Goal: Entertainment & Leisure: Browse casually

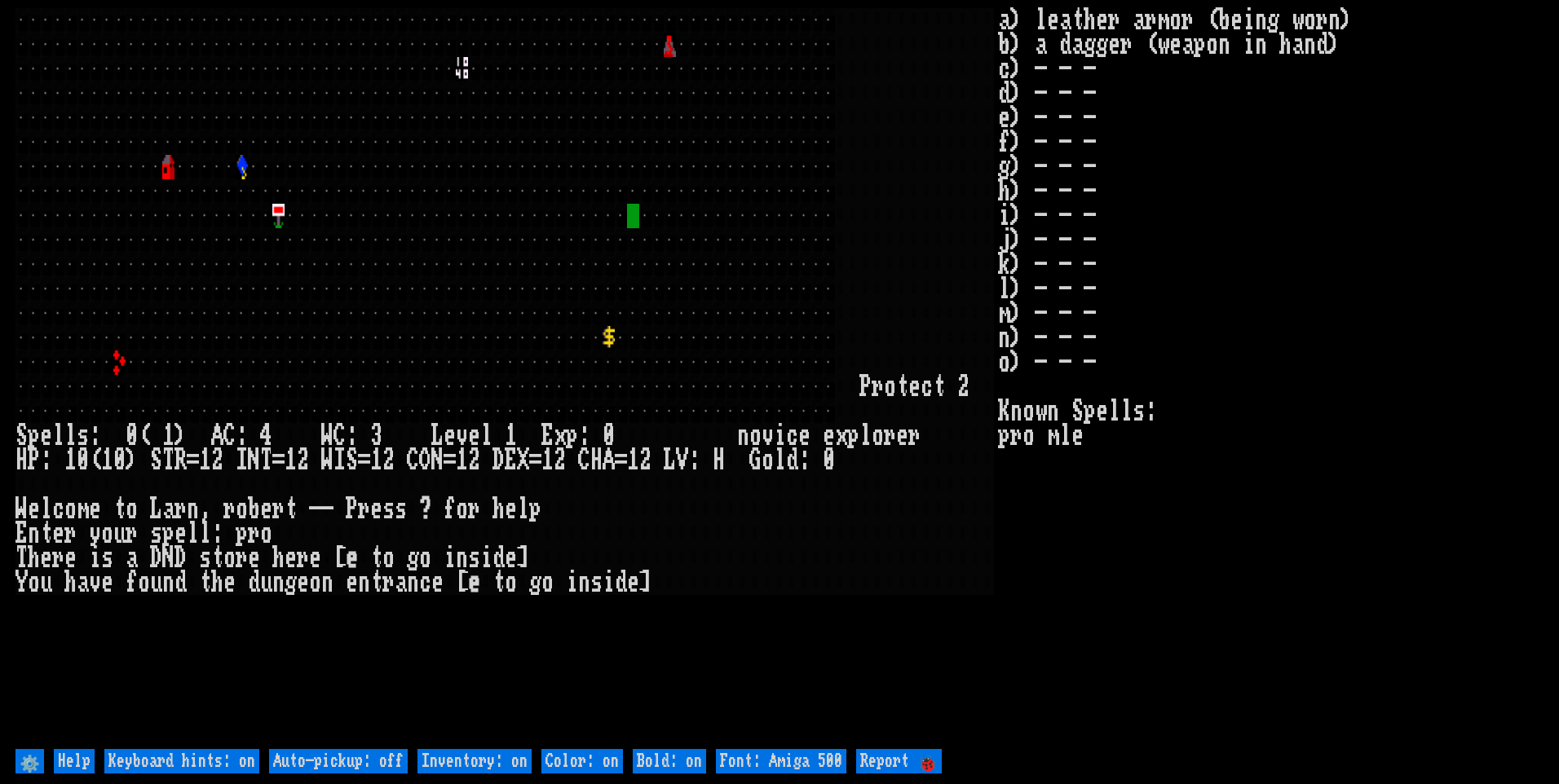
click at [405, 759] on off "Auto-pickup: off" at bounding box center [338, 760] width 139 height 24
type off "Auto-pickup: on"
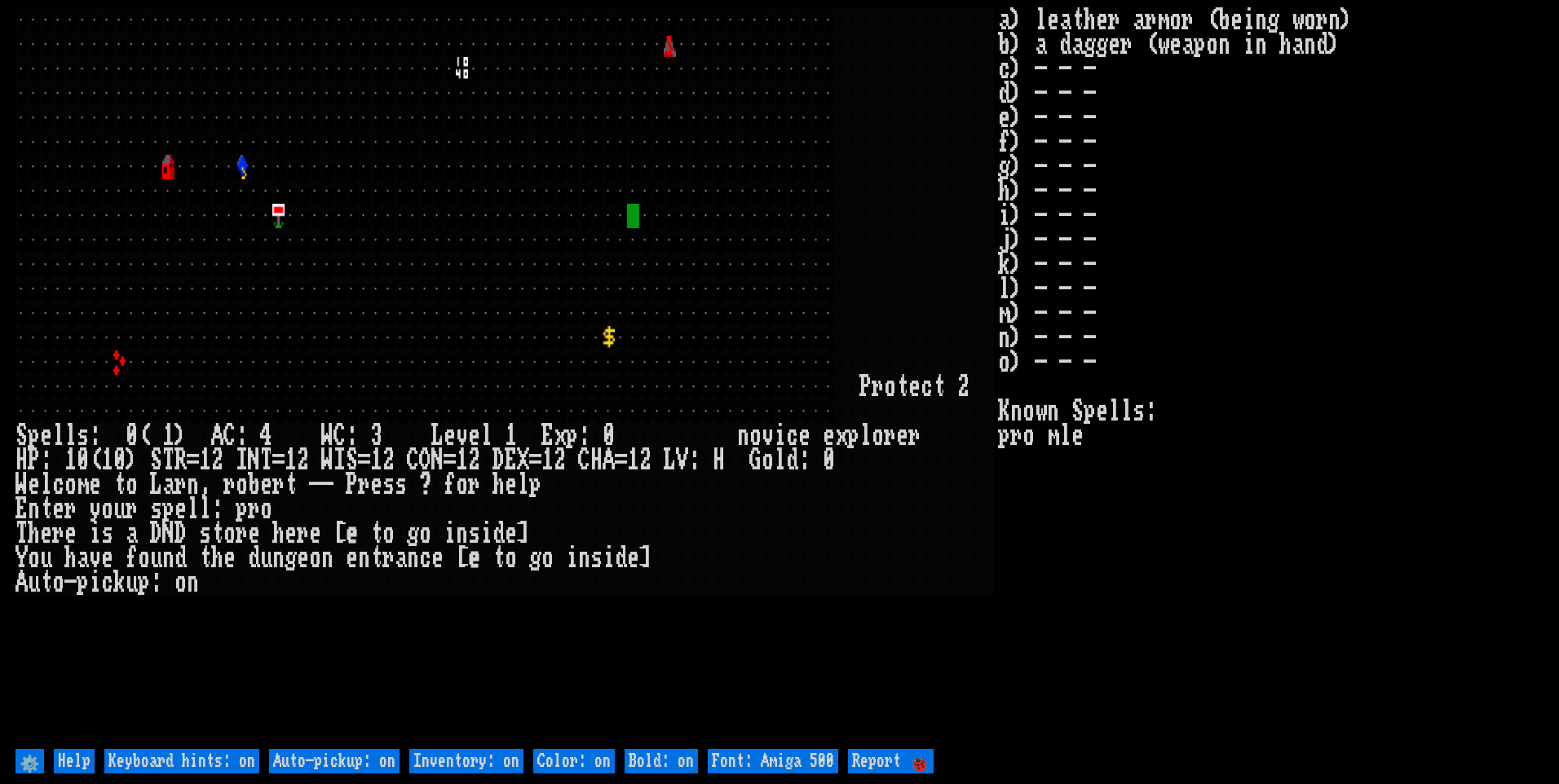
click at [490, 758] on on "Inventory: on" at bounding box center [467, 760] width 114 height 24
type on "Inventory: off"
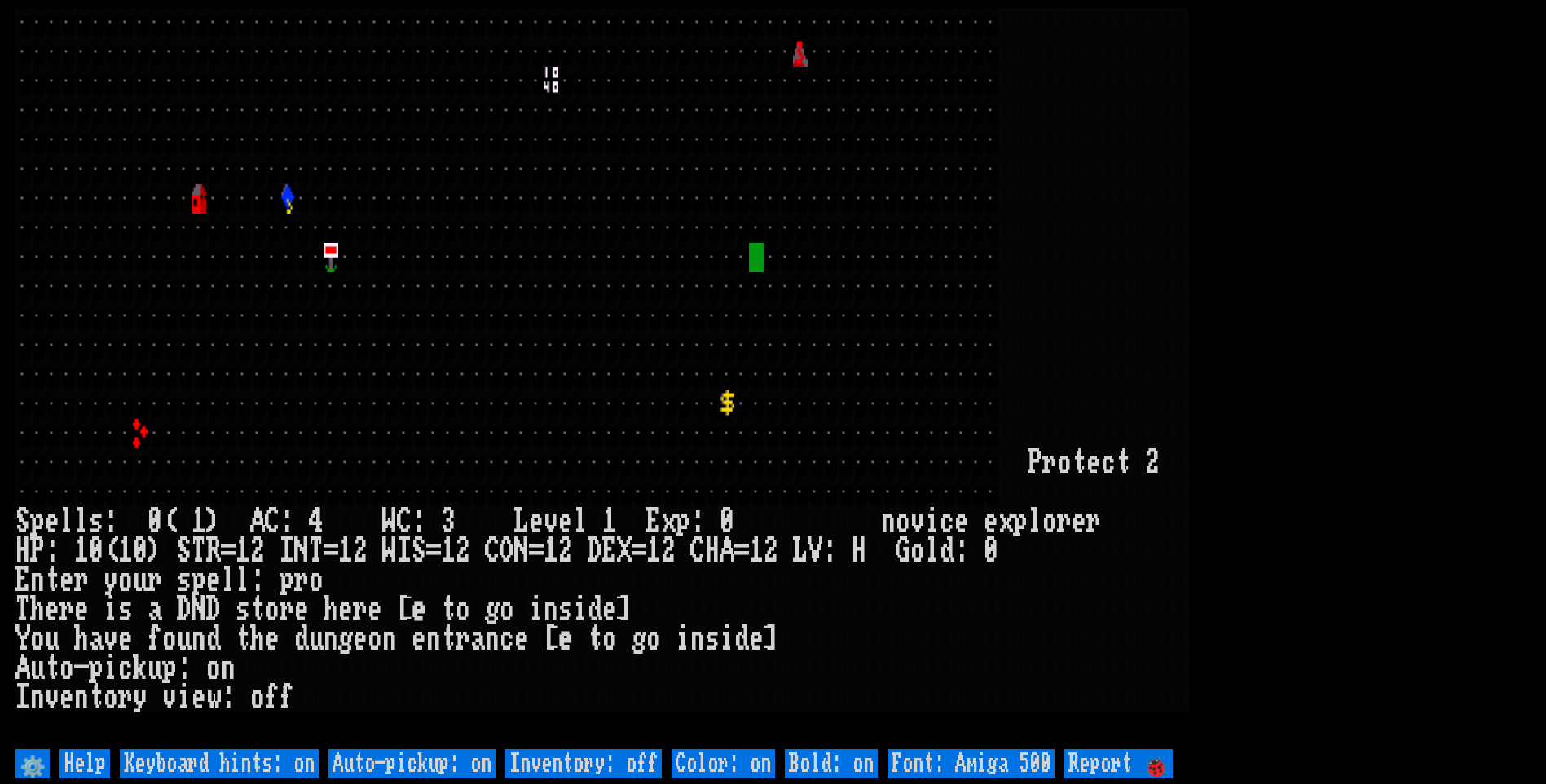
click at [1045, 748] on 500 "Font: Amiga 500" at bounding box center [971, 763] width 167 height 29
type 500 "Font: Amiga 1200"
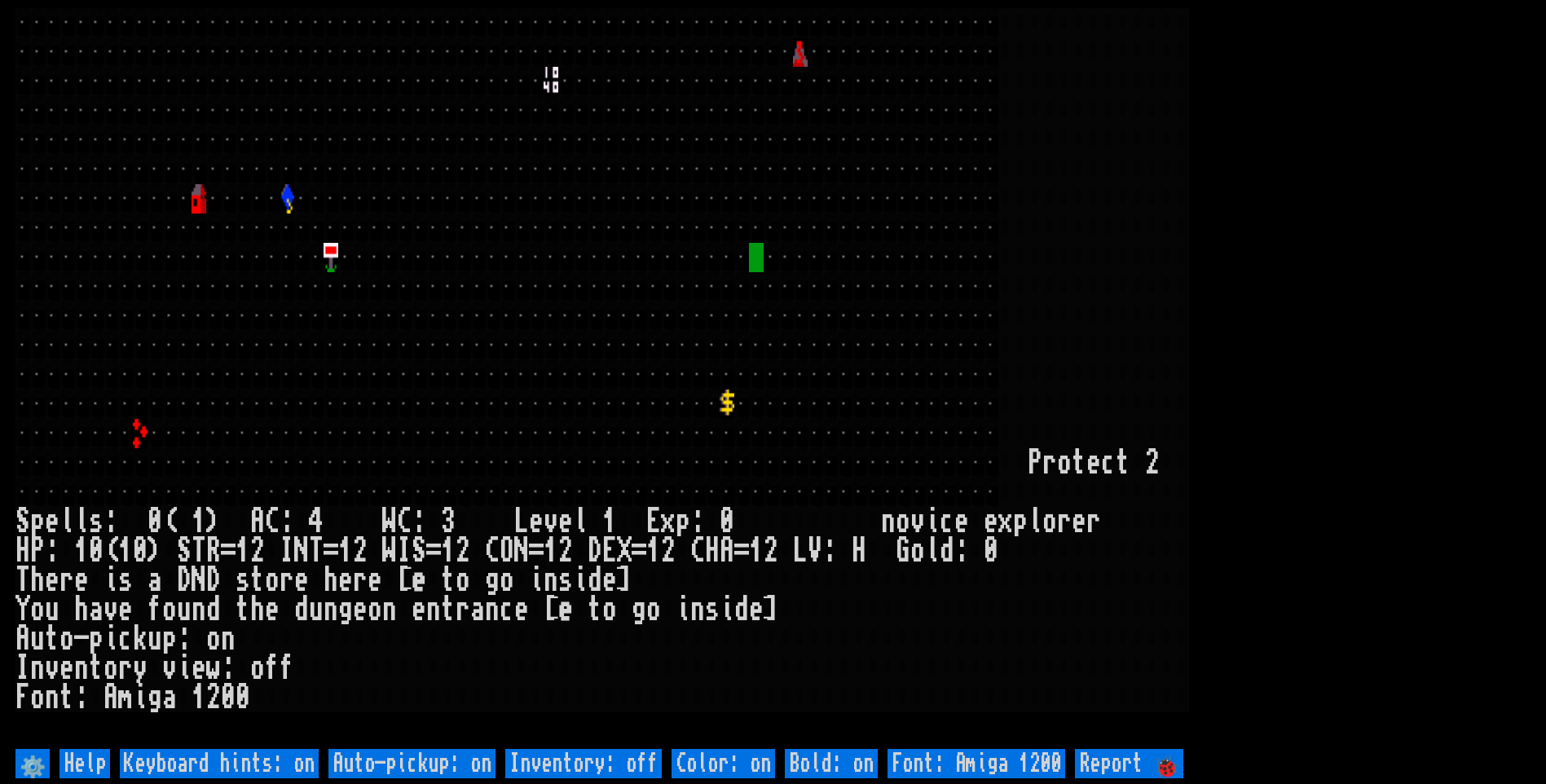
drag, startPoint x: 1313, startPoint y: 268, endPoint x: 1323, endPoint y: 259, distance: 13.5
click at [1323, 259] on larn at bounding box center [773, 376] width 1515 height 737
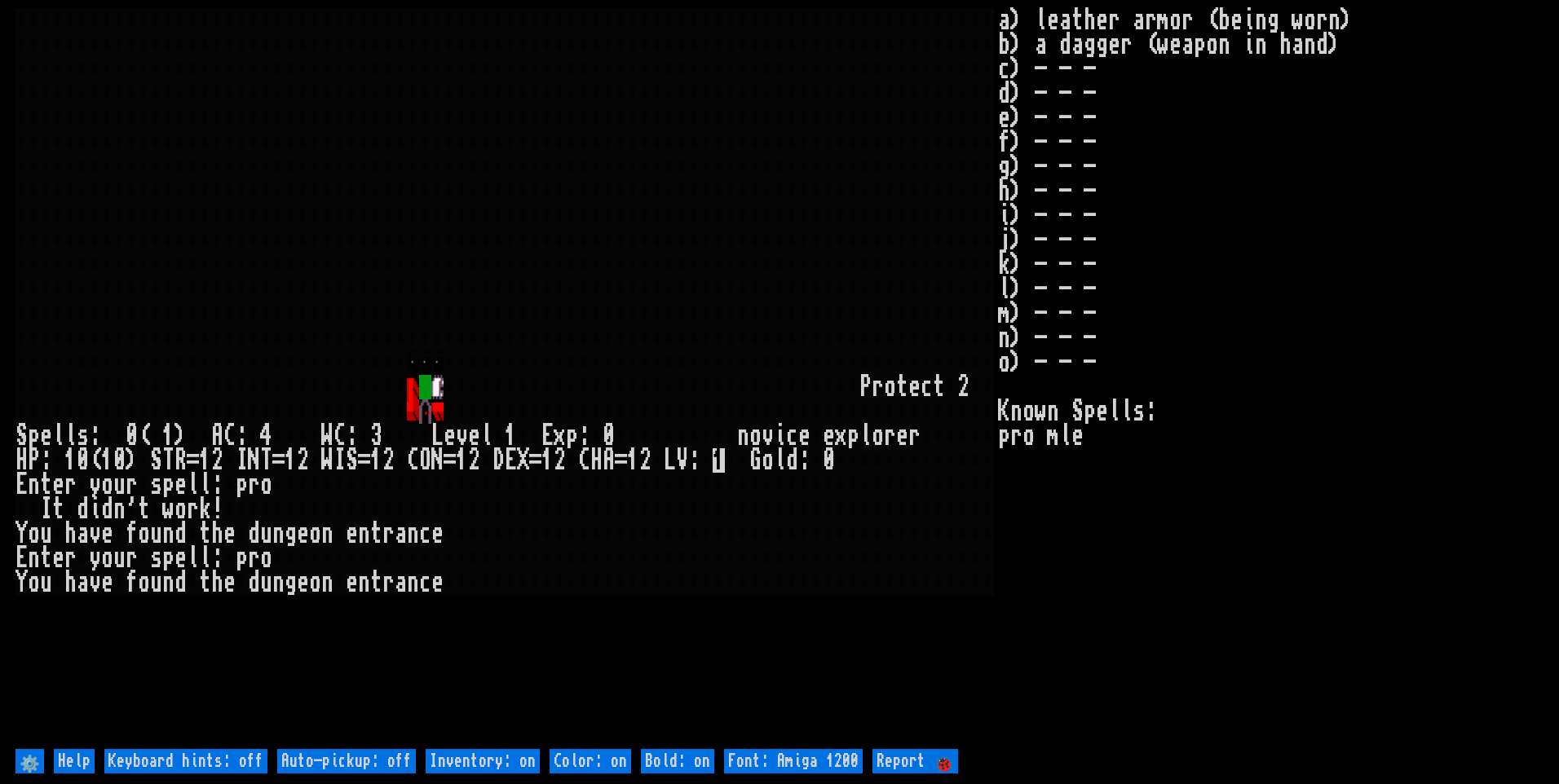
click at [363, 756] on off "Auto-pickup: off" at bounding box center [346, 760] width 139 height 24
type off "Auto-pickup: on"
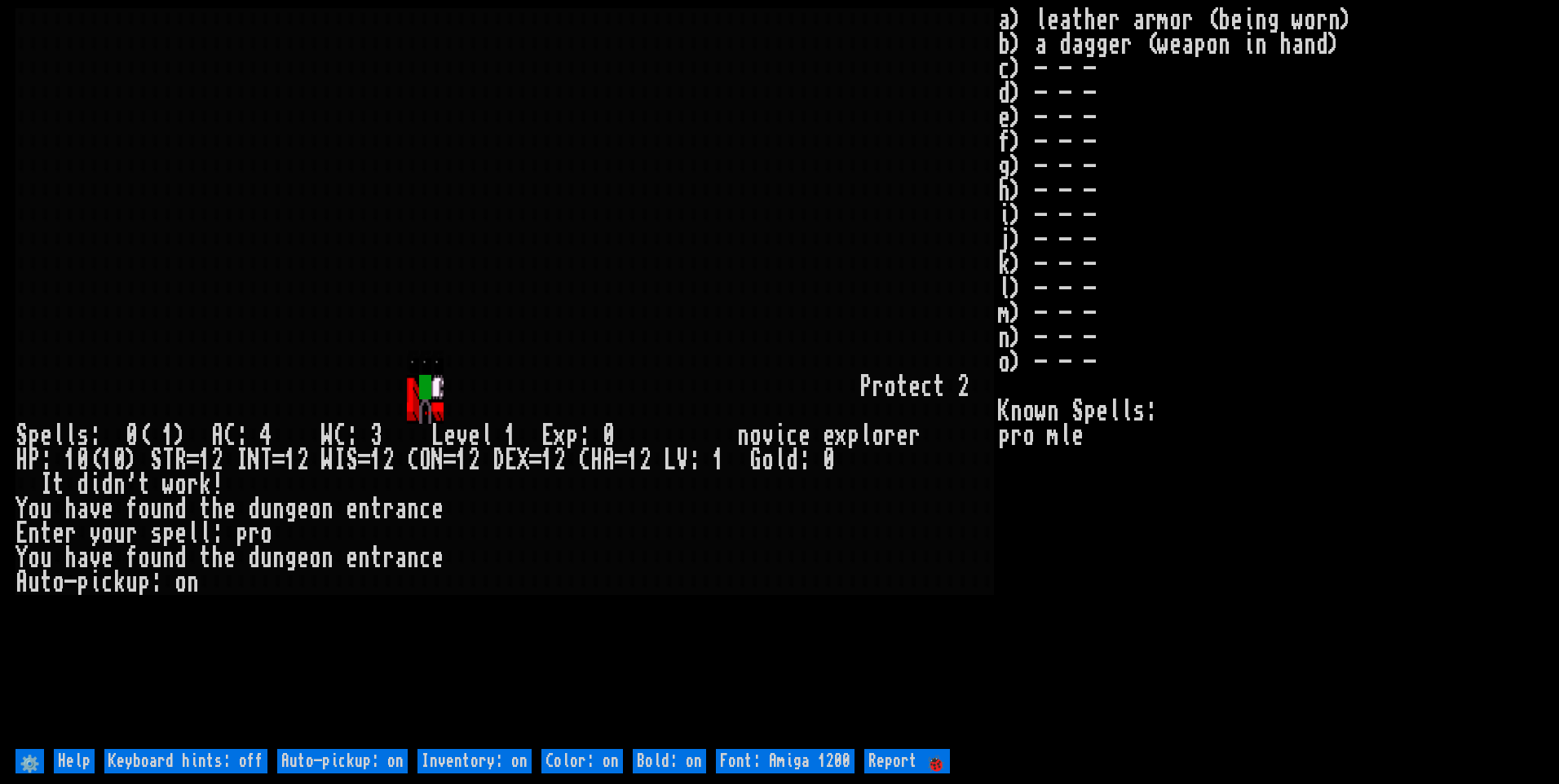
click at [510, 765] on on "Inventory: on" at bounding box center [475, 760] width 114 height 24
type on "Inventory: off"
